Goal: Task Accomplishment & Management: Complete application form

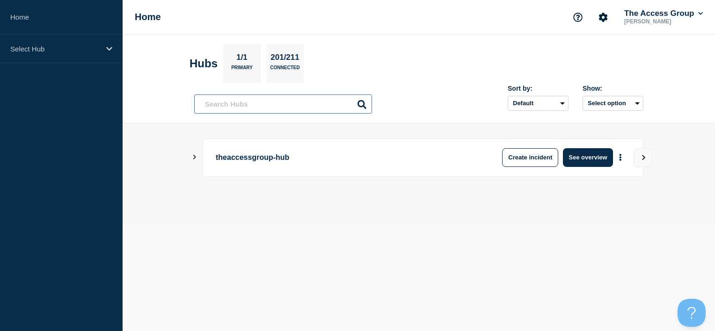
click at [260, 102] on input "text" at bounding box center [283, 104] width 178 height 19
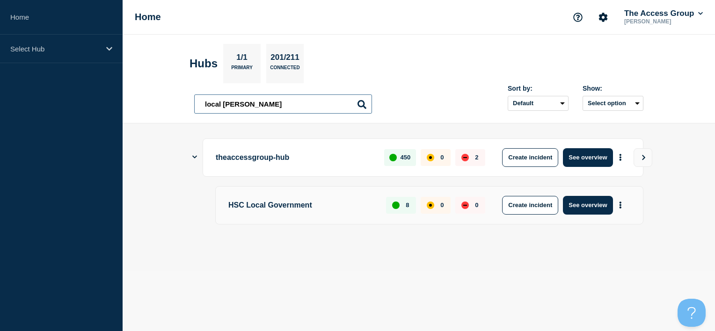
type input "local gover"
click at [313, 208] on p "HSC Local Government" at bounding box center [301, 205] width 147 height 19
click at [585, 211] on button "See overview" at bounding box center [588, 205] width 50 height 19
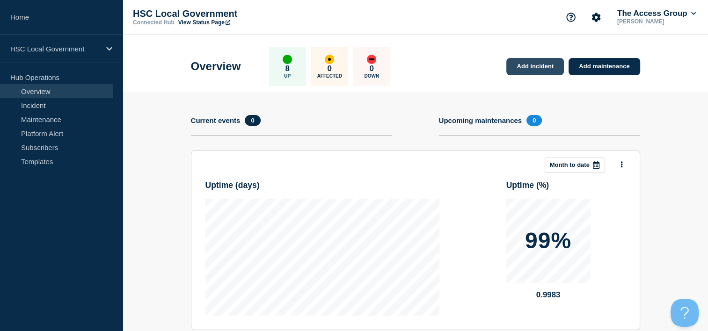
click at [552, 62] on link "Add incident" at bounding box center [535, 66] width 58 height 17
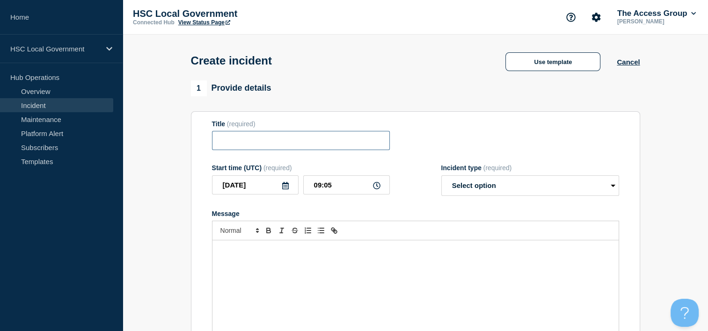
click at [270, 144] on input "Title" at bounding box center [301, 140] width 178 height 19
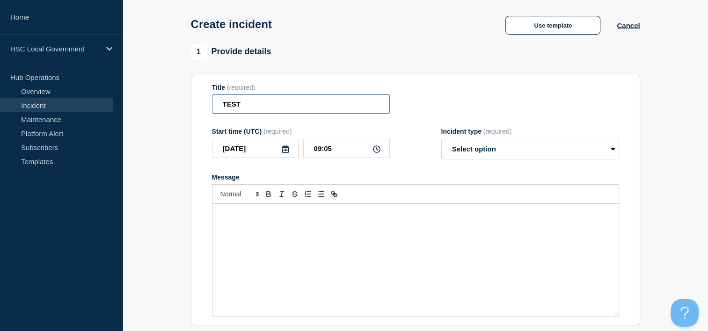
scroll to position [47, 0]
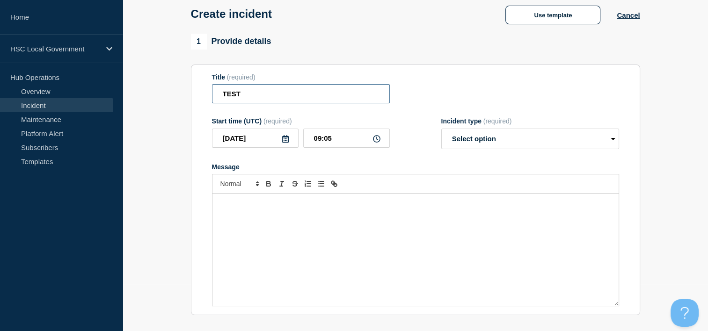
type input "TEST"
click at [506, 140] on select "Select option Investigating Identified Monitoring" at bounding box center [530, 139] width 178 height 21
select select "investigating"
click at [441, 132] on select "Select option Investigating Identified Monitoring" at bounding box center [530, 139] width 178 height 21
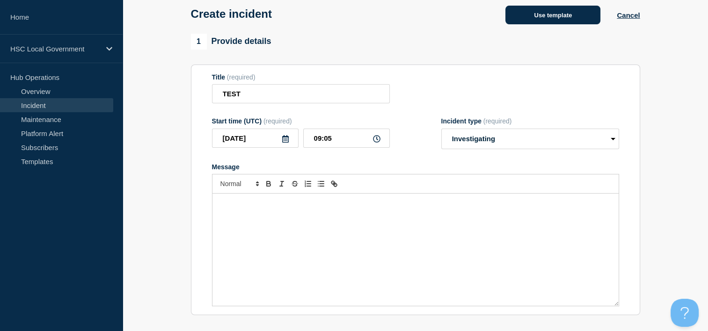
click at [543, 17] on button "Use template" at bounding box center [553, 15] width 95 height 19
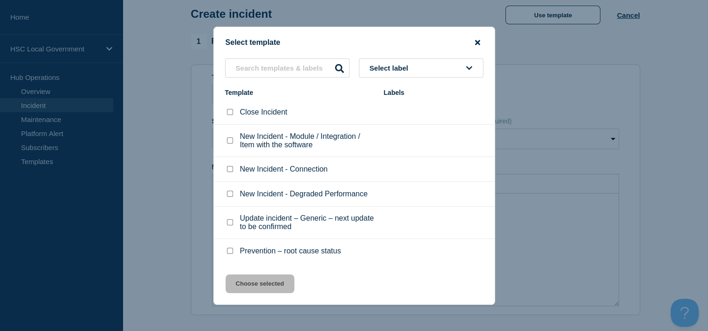
click at [477, 39] on icon "close button" at bounding box center [477, 42] width 5 height 7
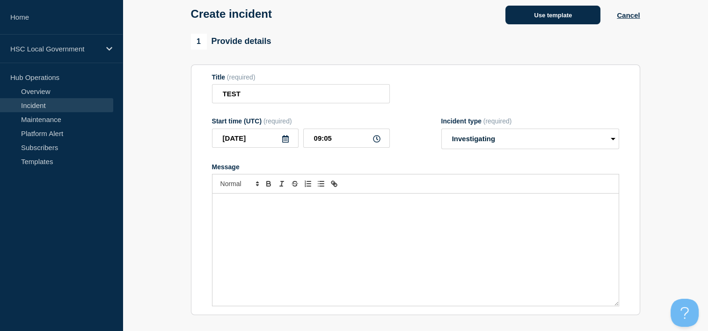
click at [533, 22] on button "Use template" at bounding box center [553, 15] width 95 height 19
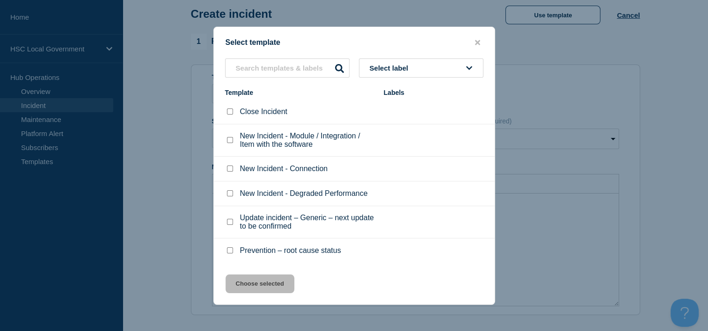
scroll to position [0, 0]
click at [228, 196] on input "New Incident - Degraded Performance checkbox" at bounding box center [230, 194] width 6 height 6
click at [229, 194] on input "New Incident - Degraded Performance checkbox" at bounding box center [230, 194] width 6 height 6
checkbox input "false"
click at [476, 44] on icon "close button" at bounding box center [477, 42] width 5 height 7
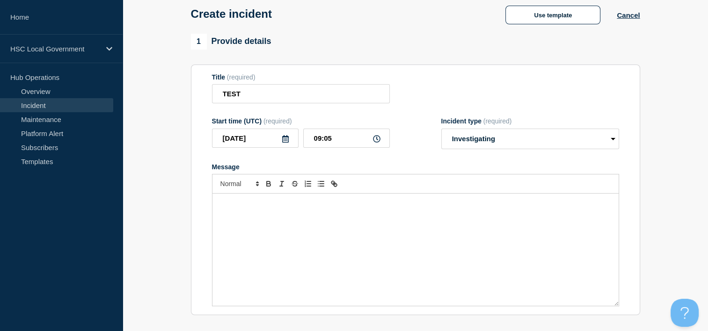
click at [277, 235] on div "Message" at bounding box center [416, 250] width 406 height 112
click at [345, 289] on div "Message" at bounding box center [416, 250] width 406 height 112
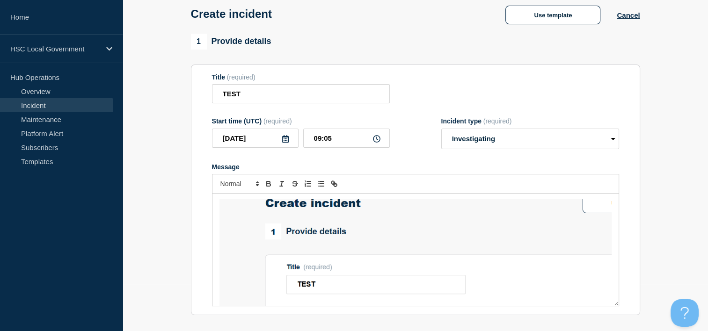
click at [340, 261] on img "Message" at bounding box center [416, 275] width 392 height 152
click at [380, 212] on img "Message" at bounding box center [416, 275] width 392 height 152
drag, startPoint x: 217, startPoint y: 208, endPoint x: 502, endPoint y: 264, distance: 290.2
click at [502, 264] on div "Message" at bounding box center [416, 250] width 406 height 112
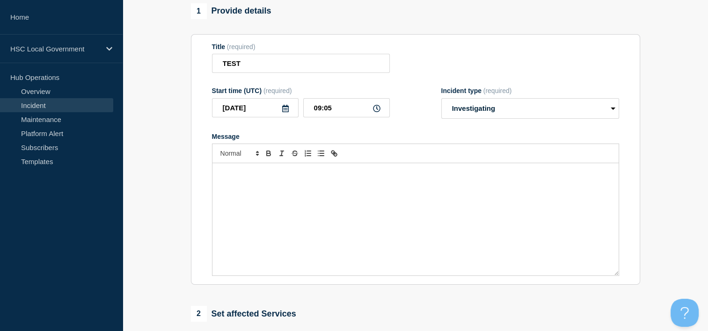
scroll to position [94, 0]
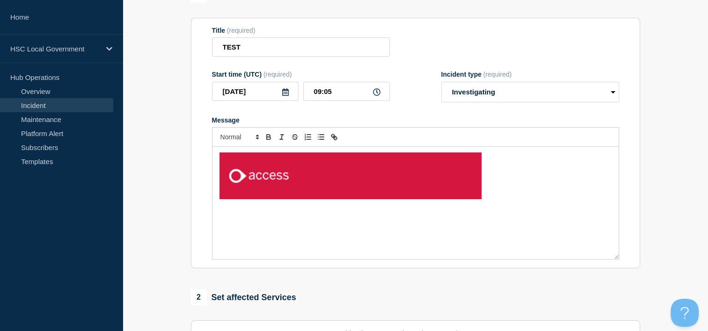
click at [534, 205] on div "Message" at bounding box center [416, 203] width 406 height 112
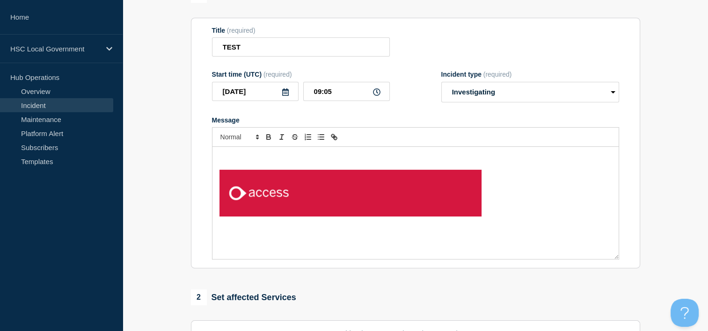
click at [247, 161] on p "Message" at bounding box center [416, 157] width 392 height 8
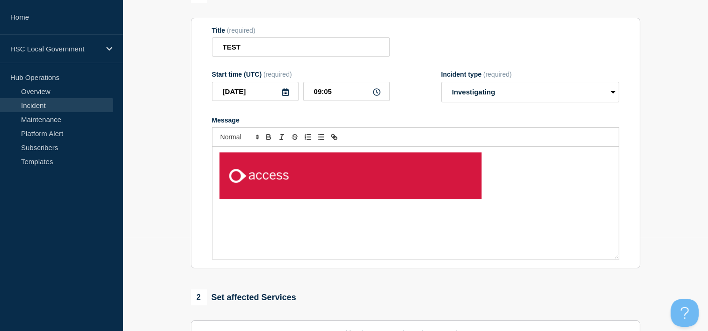
click at [491, 191] on p "Message" at bounding box center [416, 177] width 392 height 49
click at [387, 236] on div "Message" at bounding box center [416, 203] width 406 height 112
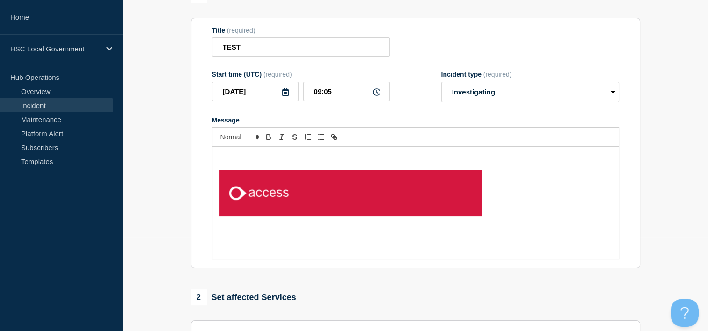
click at [491, 203] on p "Message" at bounding box center [416, 194] width 392 height 49
click at [260, 161] on p "Message" at bounding box center [416, 157] width 392 height 8
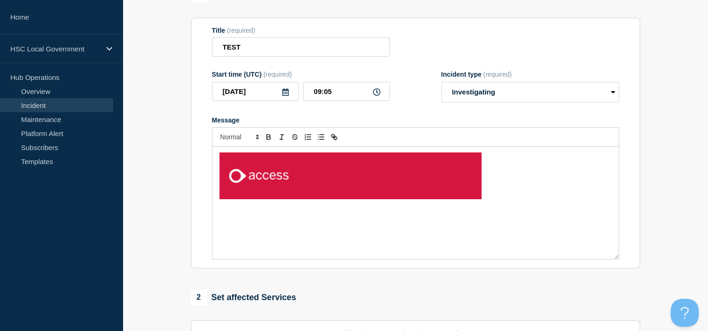
click at [239, 233] on p "Message" at bounding box center [416, 232] width 392 height 8
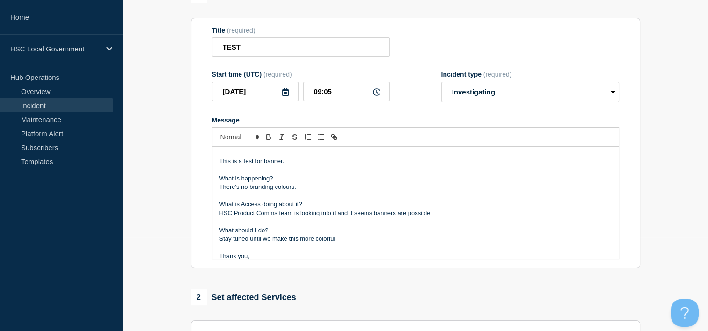
scroll to position [79, 0]
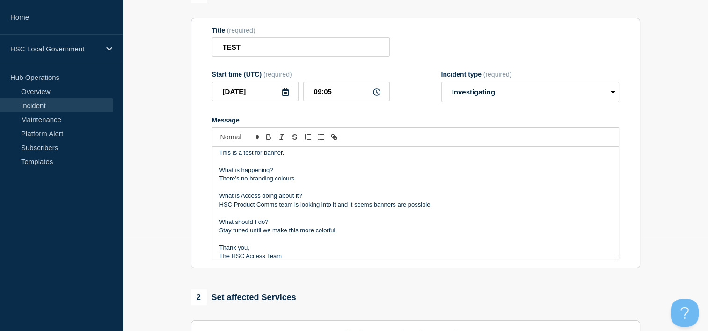
click at [311, 218] on p "Message" at bounding box center [416, 213] width 392 height 8
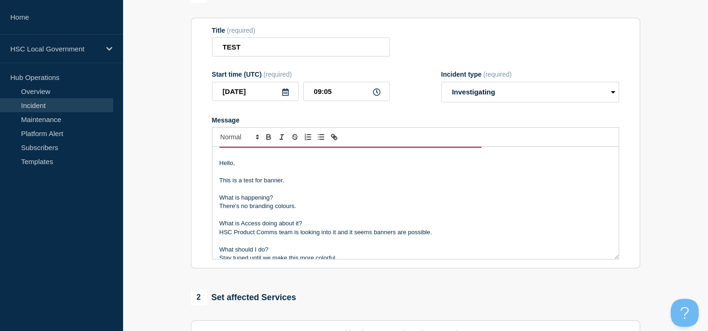
scroll to position [103, 0]
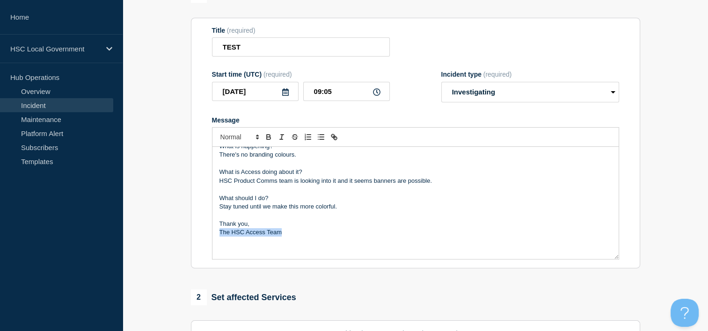
drag, startPoint x: 286, startPoint y: 231, endPoint x: 198, endPoint y: 239, distance: 88.4
click at [198, 239] on section "Title (required) TEST Start time (UTC) (required) 2025-08-26 09:05 Incident typ…" at bounding box center [415, 143] width 449 height 251
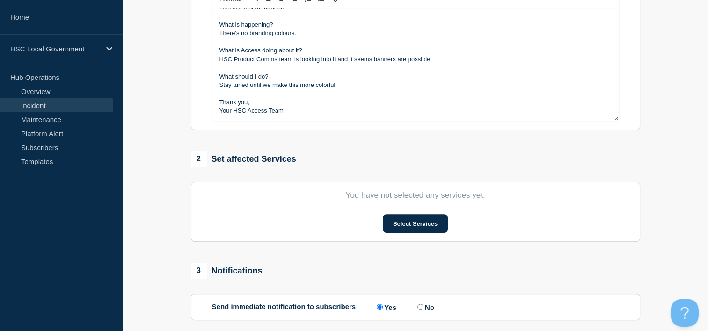
scroll to position [234, 0]
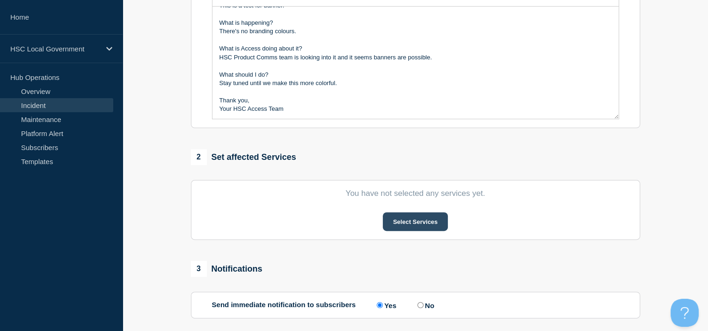
click at [394, 223] on button "Select Services" at bounding box center [415, 222] width 65 height 19
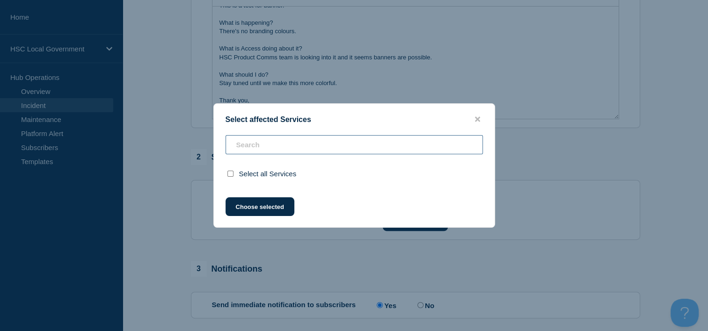
click at [287, 142] on input "text" at bounding box center [354, 144] width 257 height 19
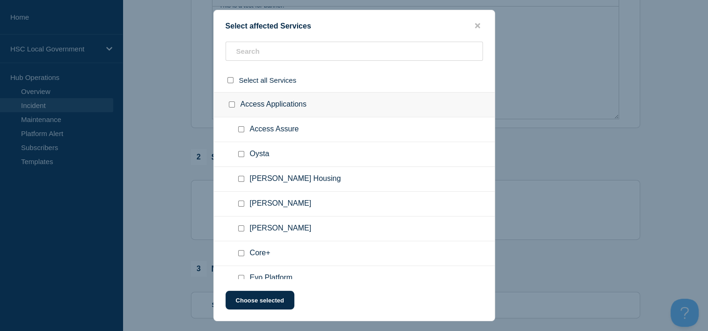
click at [243, 227] on input "Adam SProc checkbox" at bounding box center [241, 229] width 6 height 6
checkbox input "true"
click at [267, 298] on button "Choose selected" at bounding box center [260, 300] width 69 height 19
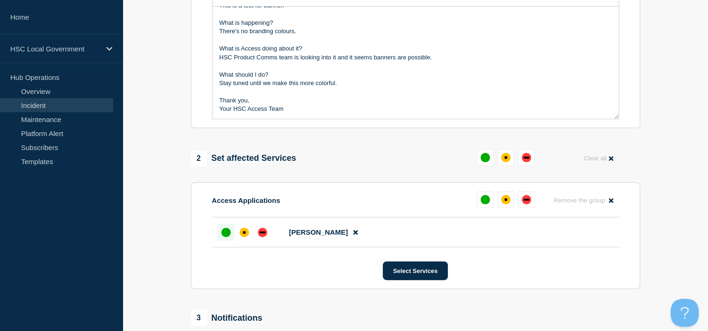
click at [222, 237] on div "up" at bounding box center [225, 232] width 9 height 9
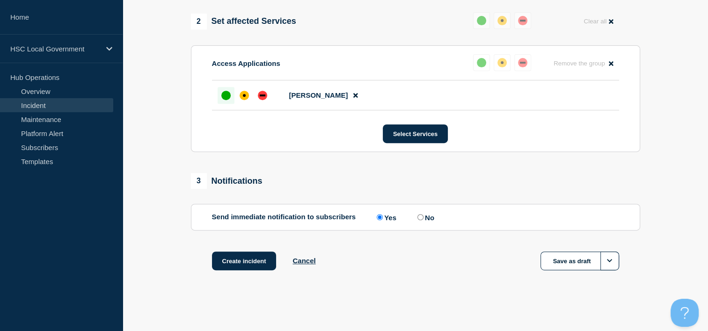
scroll to position [374, 0]
click at [254, 262] on button "Create incident" at bounding box center [244, 261] width 65 height 19
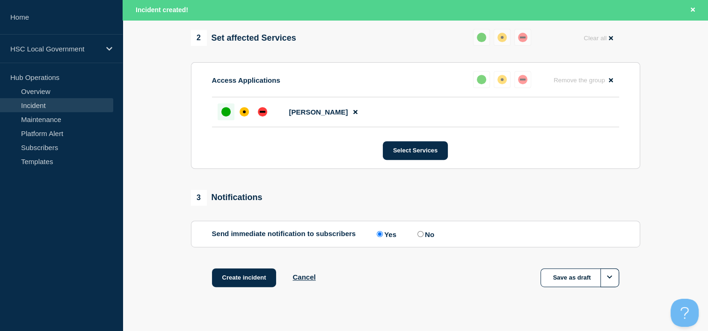
scroll to position [394, 0]
